Goal: Check status

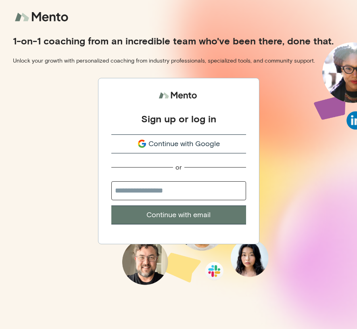
click at [187, 135] on button "Continue with Google" at bounding box center [178, 143] width 135 height 19
click at [176, 145] on span "Continue with Google" at bounding box center [184, 143] width 71 height 11
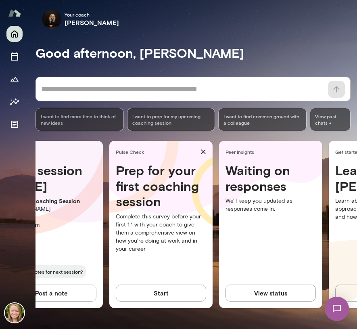
scroll to position [0, 224]
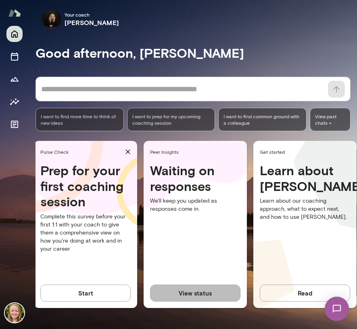
click at [200, 298] on button "View status" at bounding box center [195, 293] width 90 height 17
